Goal: Obtain resource: Obtain resource

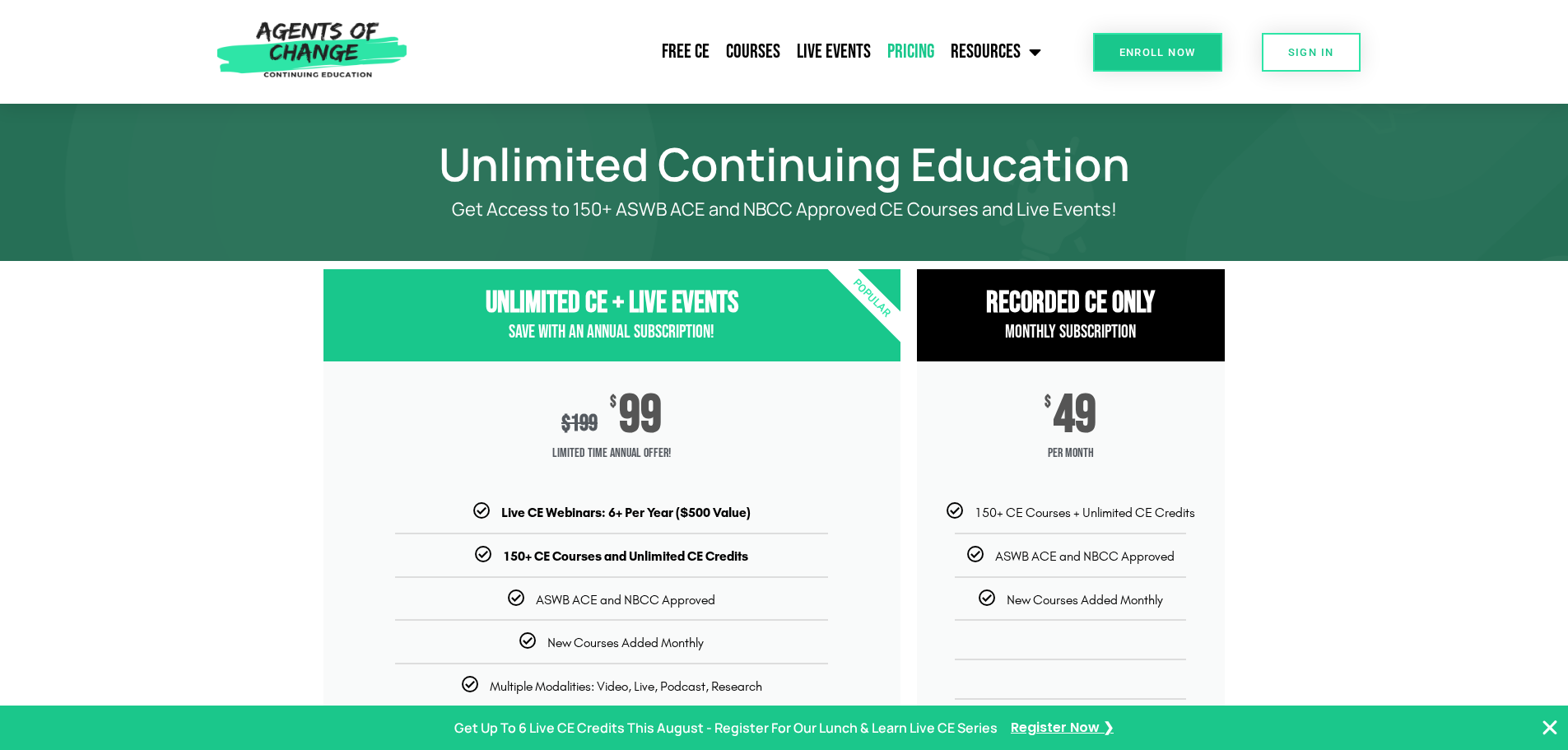
drag, startPoint x: 0, startPoint y: 0, endPoint x: 941, endPoint y: 24, distance: 941.3
click at [1252, 335] on div "RECORDED CE ONly Monthly Subscription $ 49 per month 150+ CE Courses + Unlimite…" at bounding box center [1081, 566] width 344 height 610
click at [1304, 52] on span "SIGN IN" at bounding box center [1312, 52] width 46 height 11
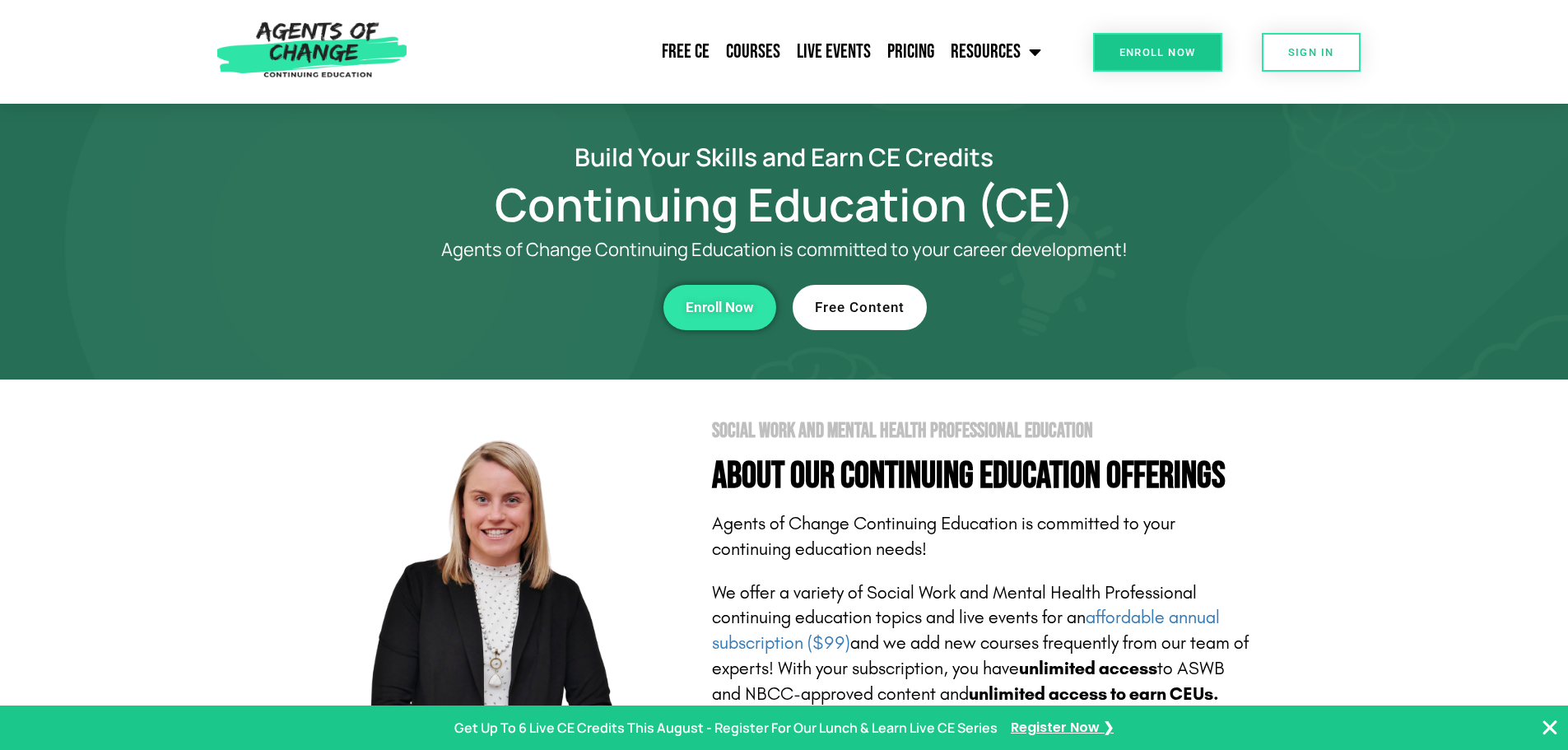
click at [882, 313] on span "Free Content" at bounding box center [860, 307] width 90 height 14
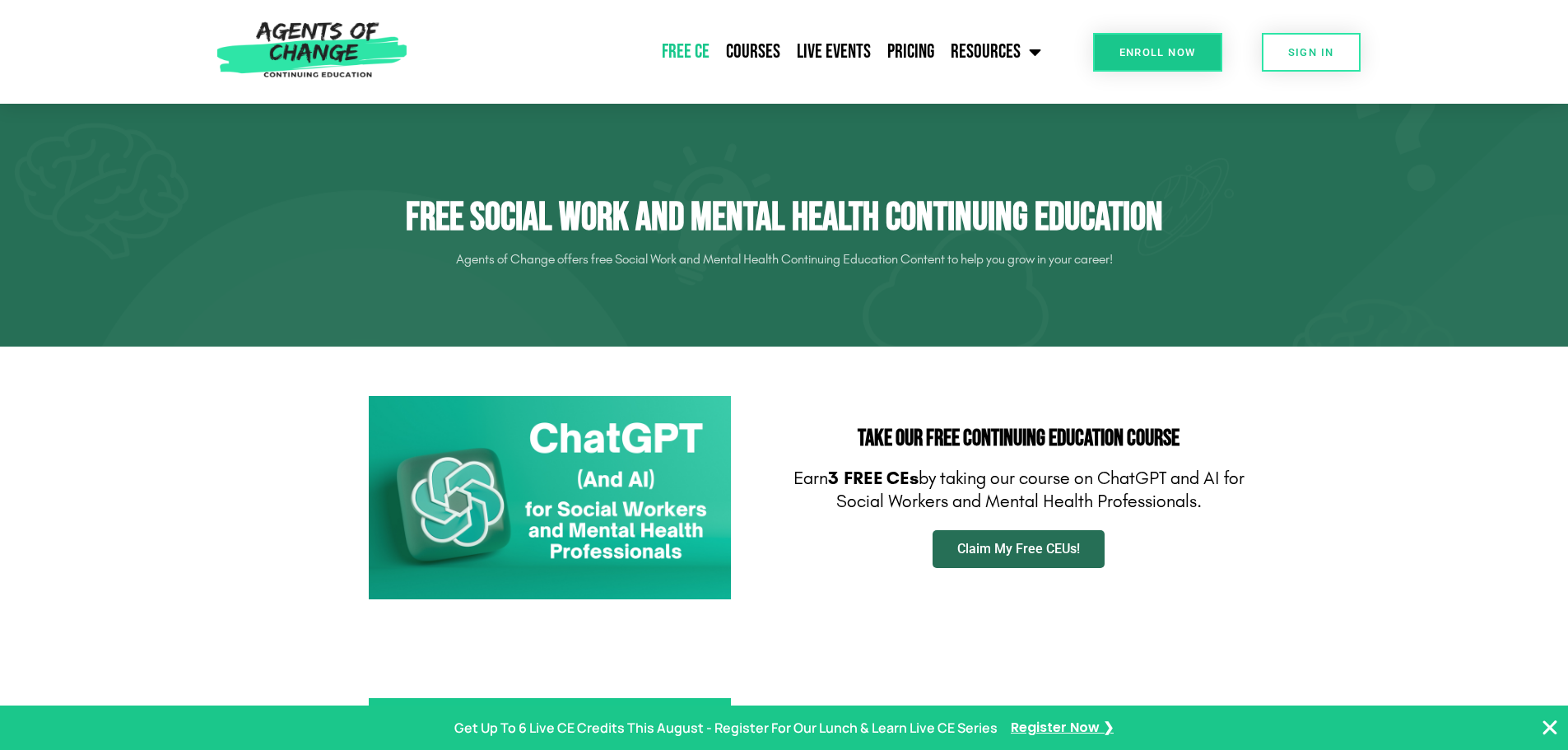
click at [1036, 556] on link "Claim My Free CEUs!" at bounding box center [1018, 549] width 172 height 37
